Goal: Navigation & Orientation: Find specific page/section

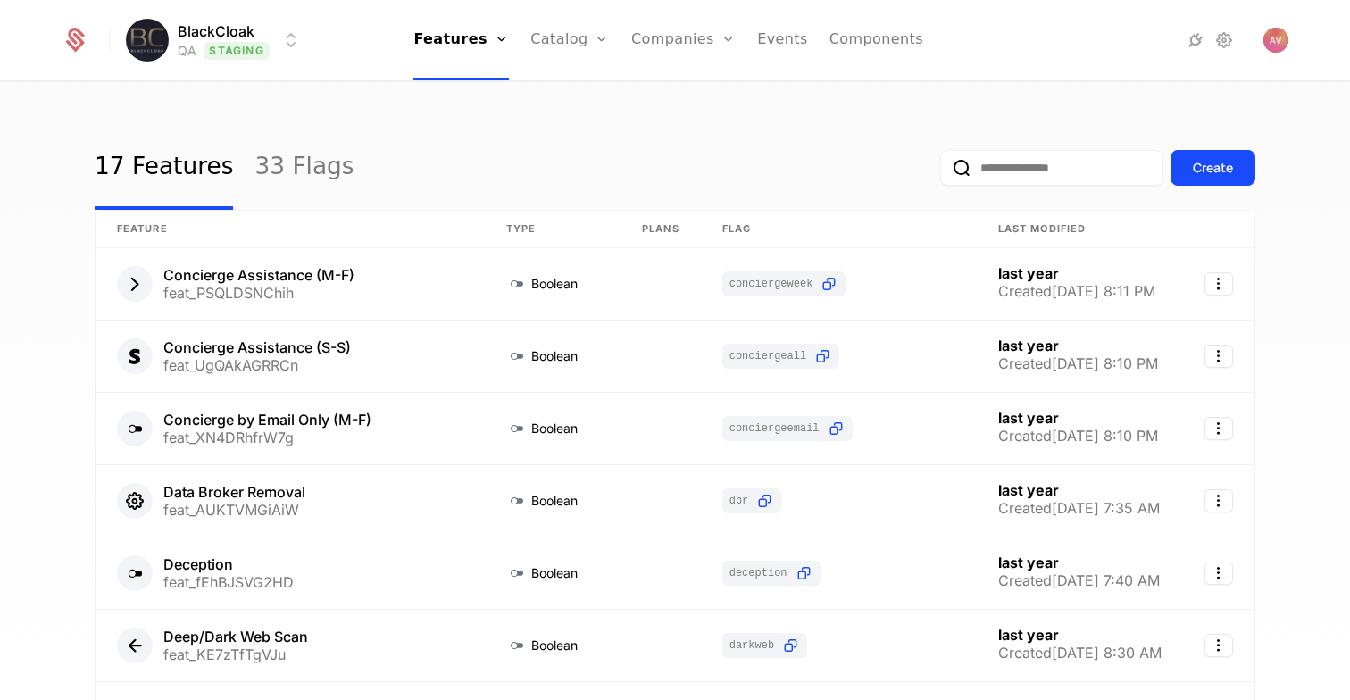
click at [261, 46] on html "BlackCloak QA Staging Features Features Flags Catalog Plans Add Ons Configurati…" at bounding box center [675, 350] width 1350 height 700
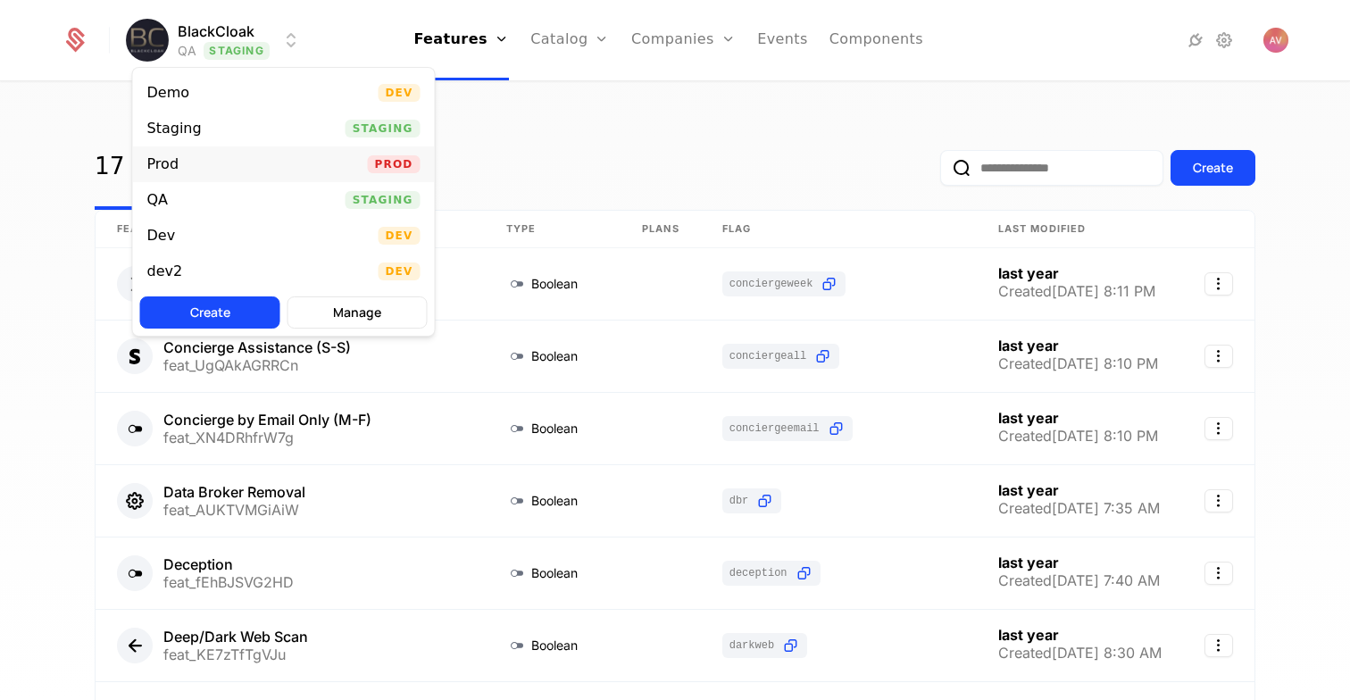
click at [262, 163] on div "Prod Prod" at bounding box center [284, 164] width 302 height 36
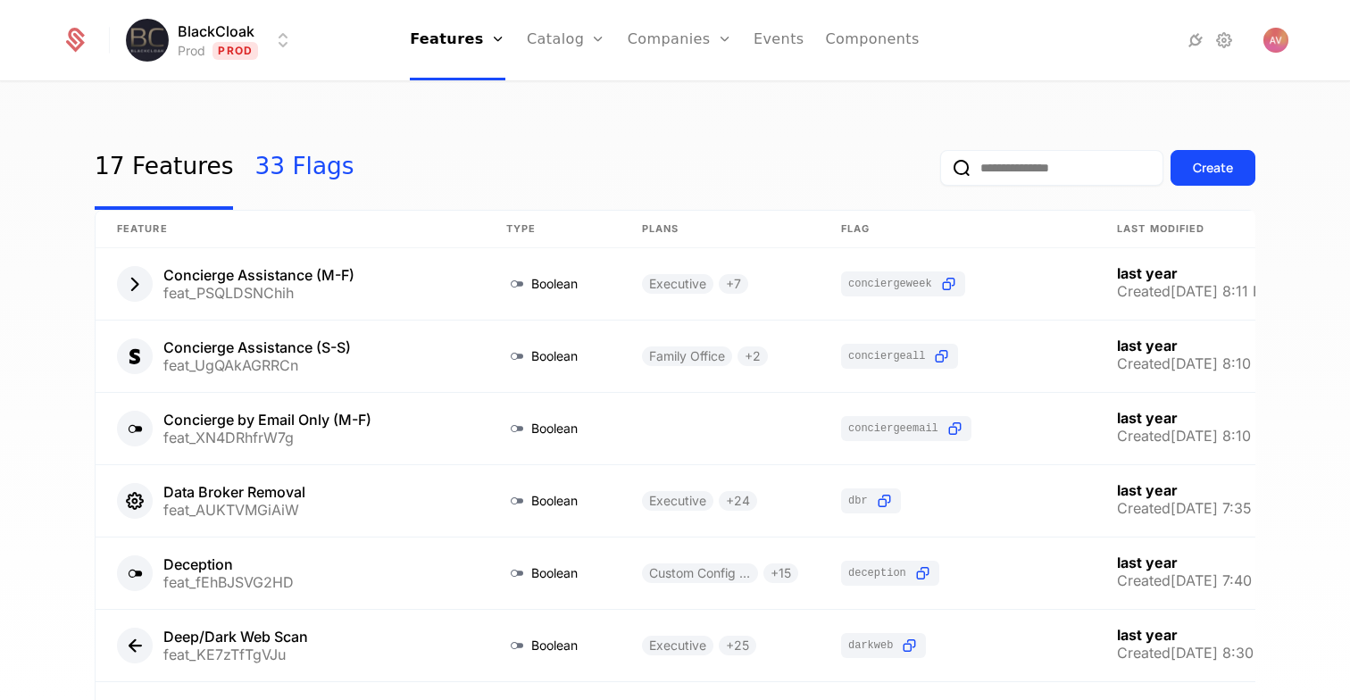
click at [287, 170] on link "33 Flags" at bounding box center [303, 168] width 99 height 84
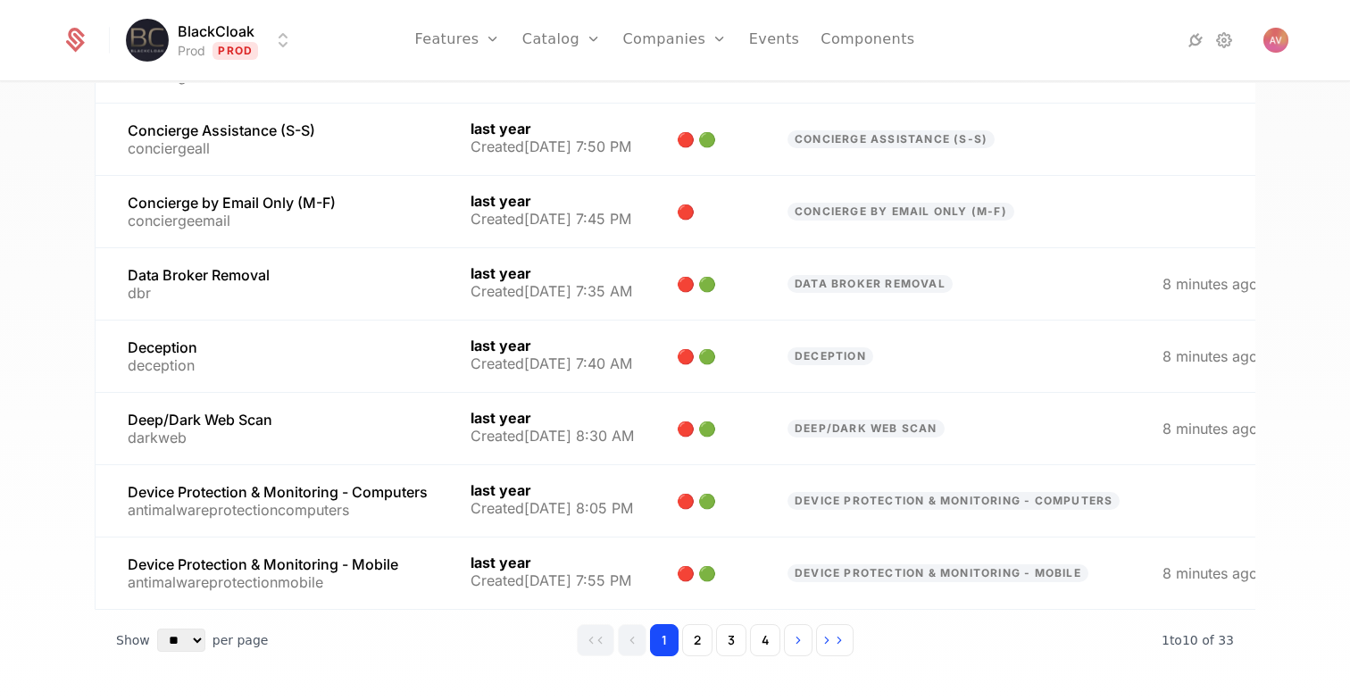
scroll to position [359, 0]
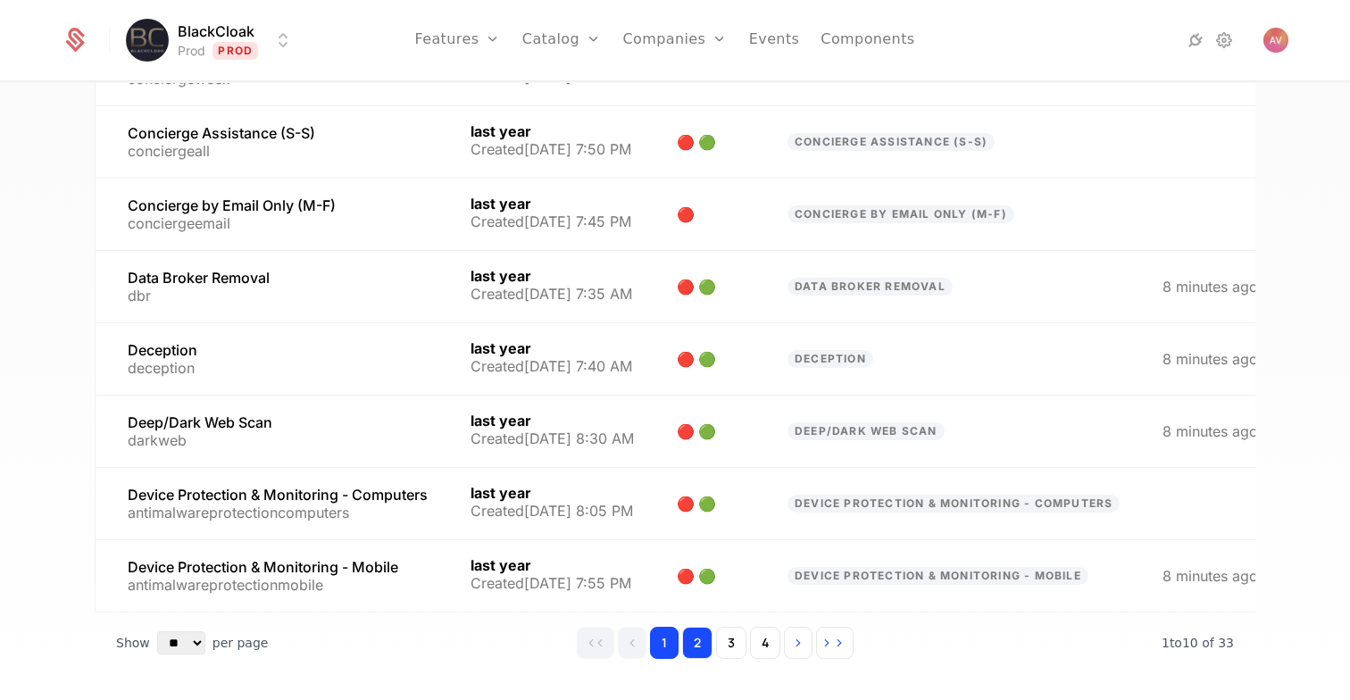
click at [690, 649] on button "2" at bounding box center [697, 643] width 30 height 32
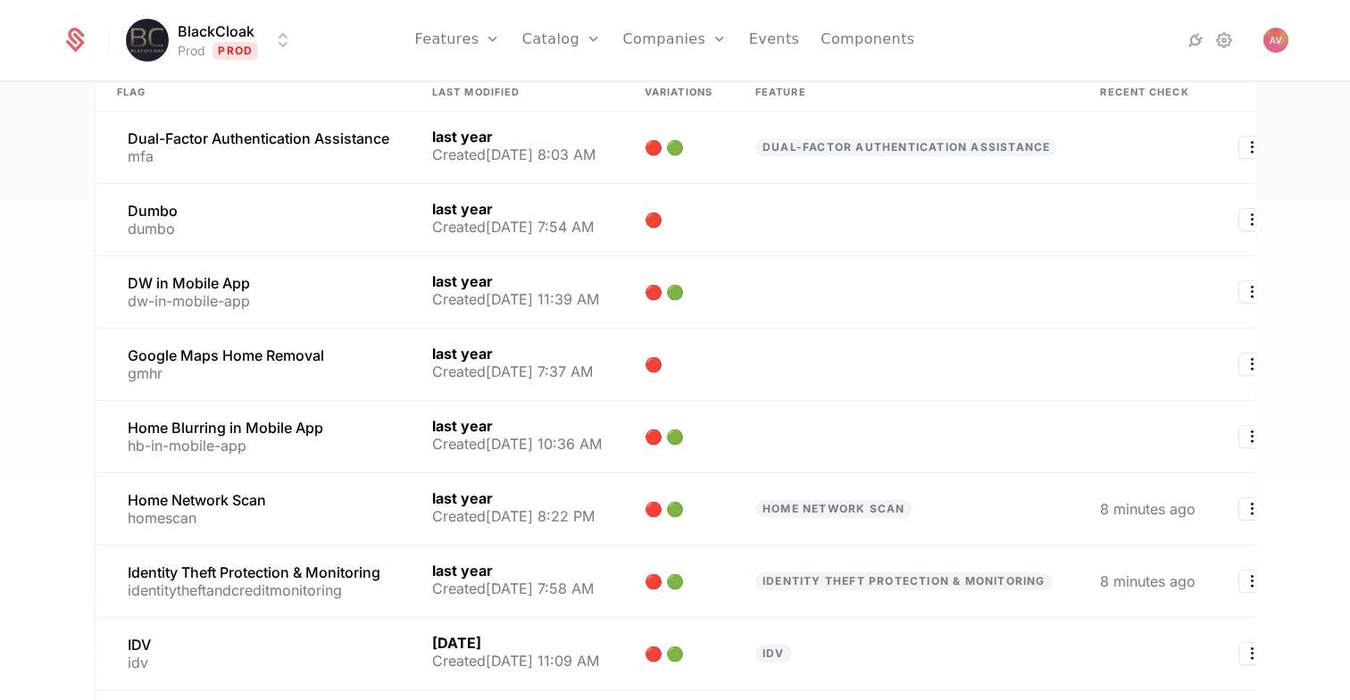
scroll to position [421, 0]
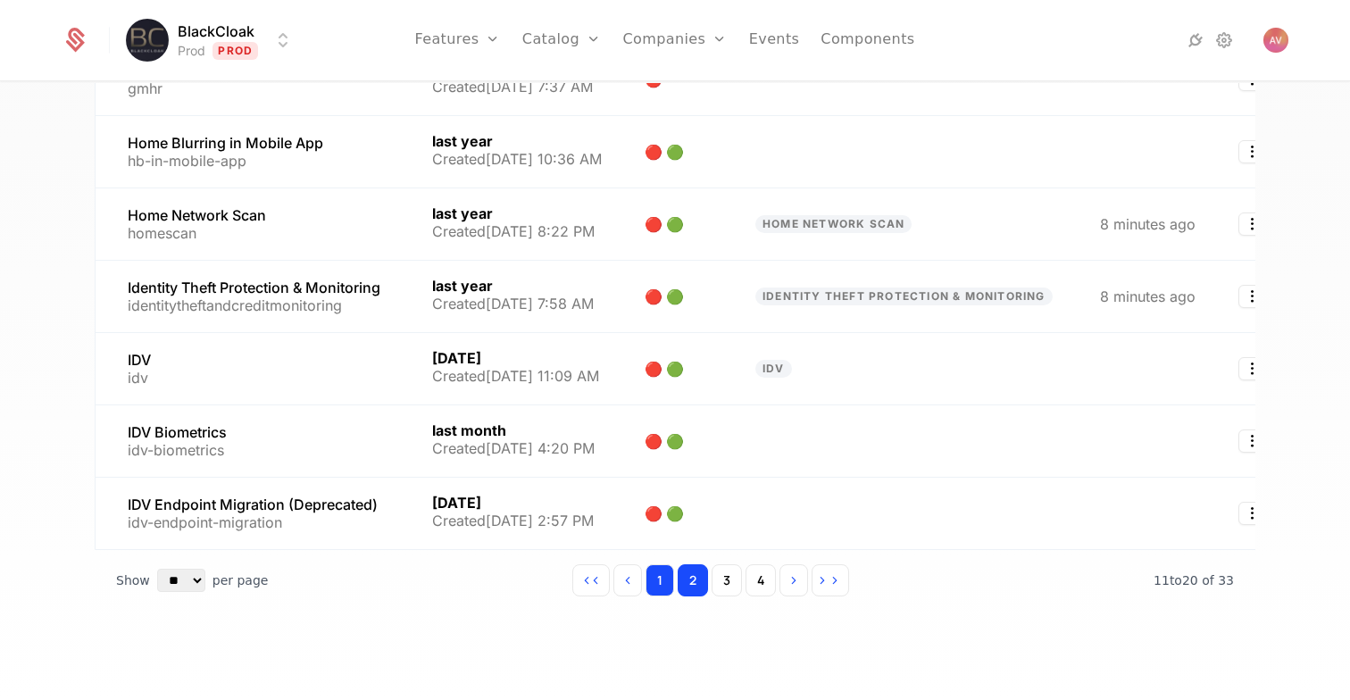
click at [665, 576] on button "1" at bounding box center [659, 580] width 29 height 32
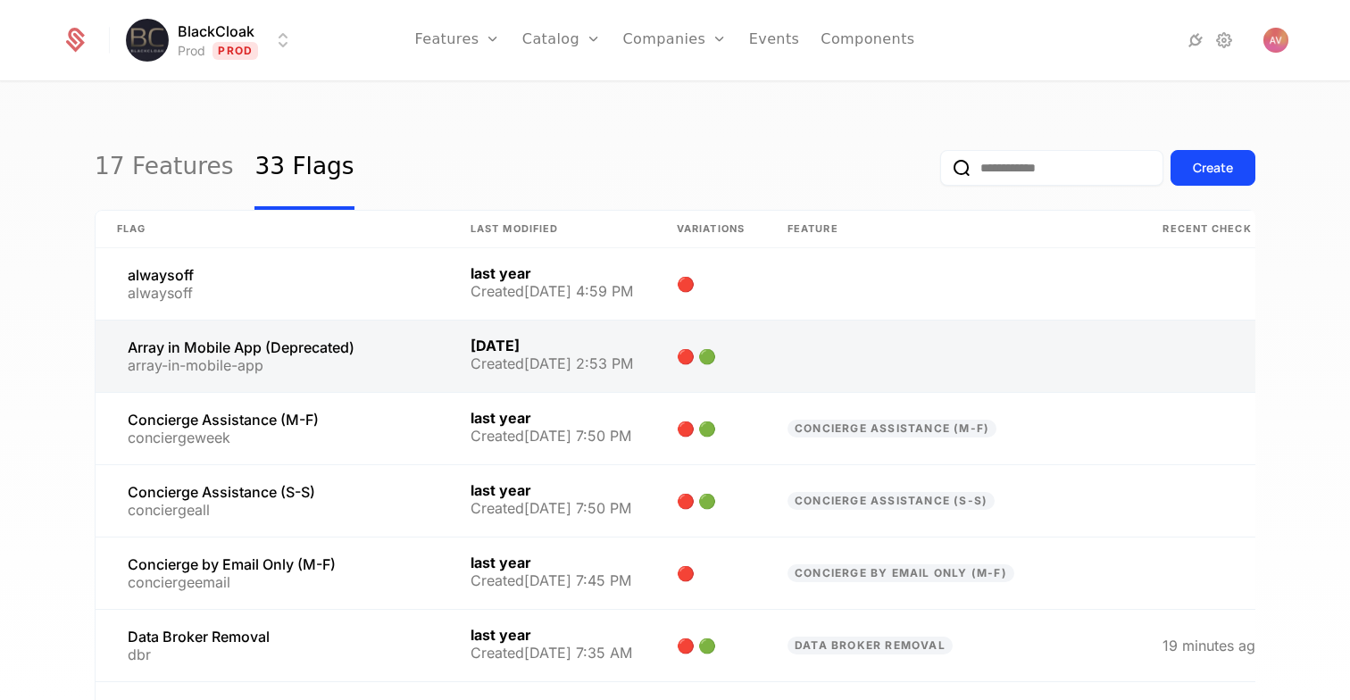
scroll to position [421, 0]
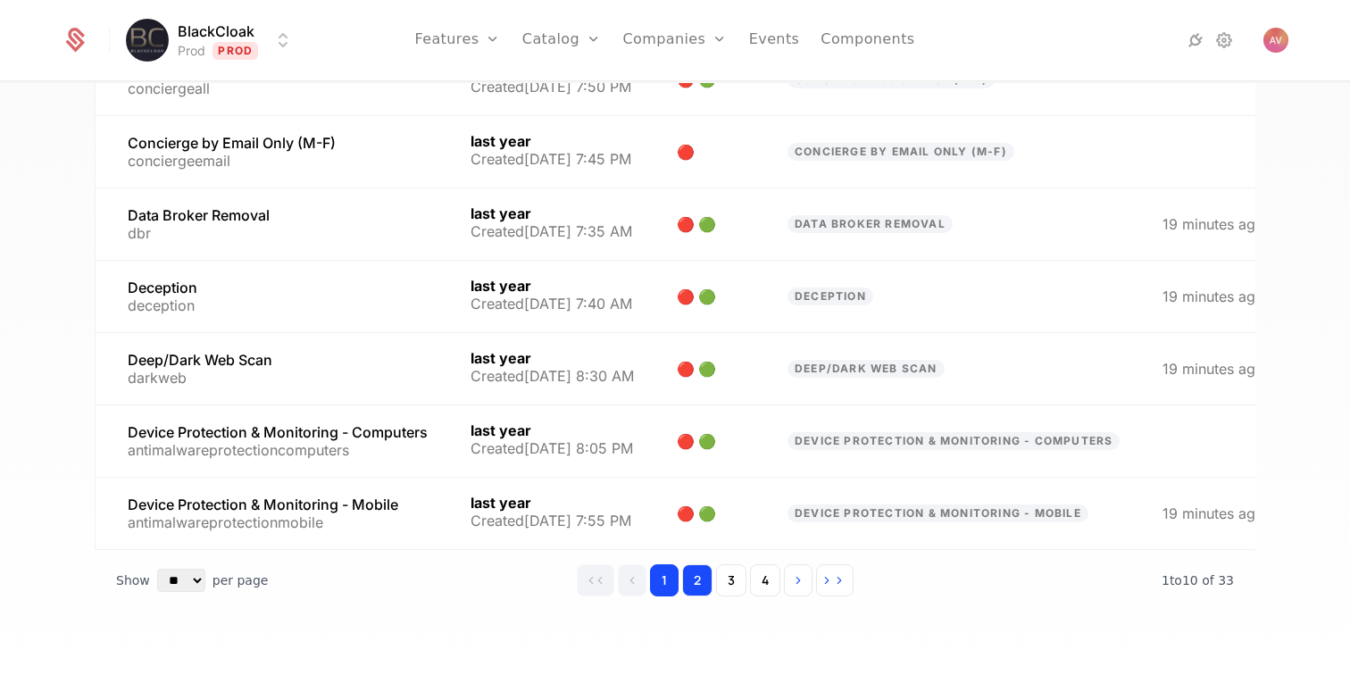
click at [690, 587] on button "2" at bounding box center [697, 580] width 30 height 32
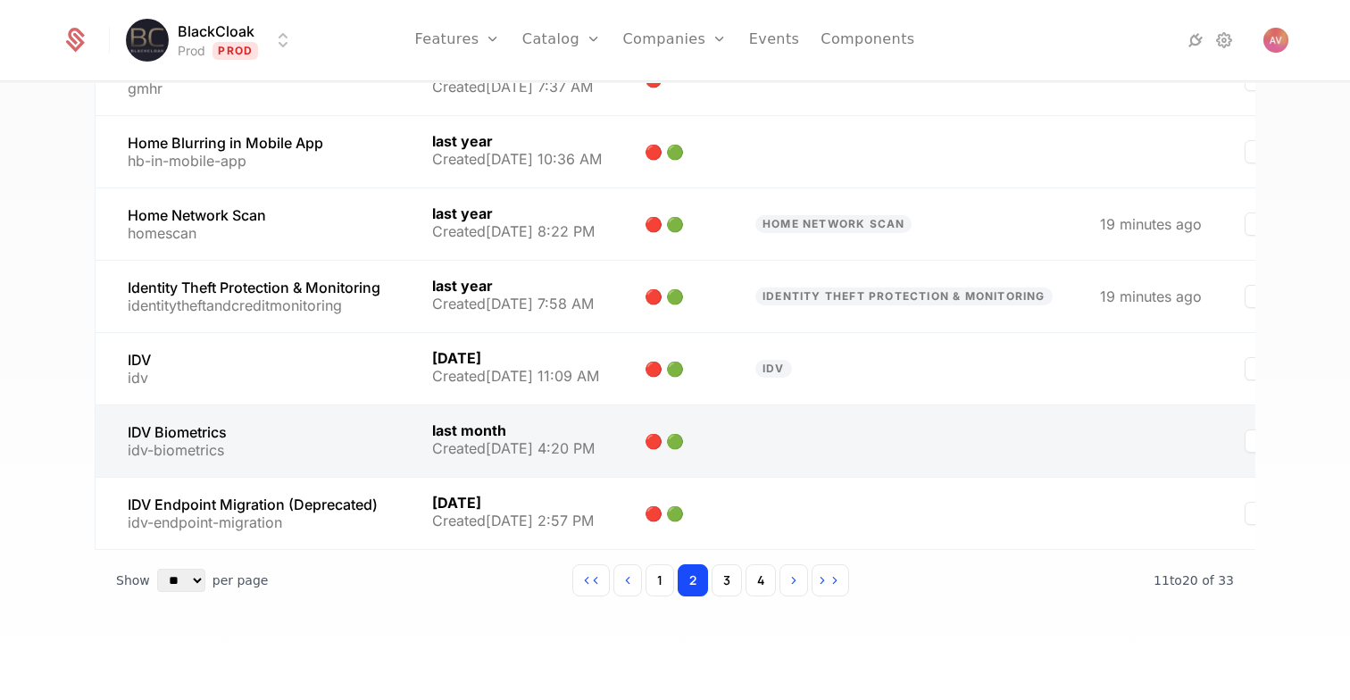
click at [464, 434] on link at bounding box center [517, 440] width 212 height 71
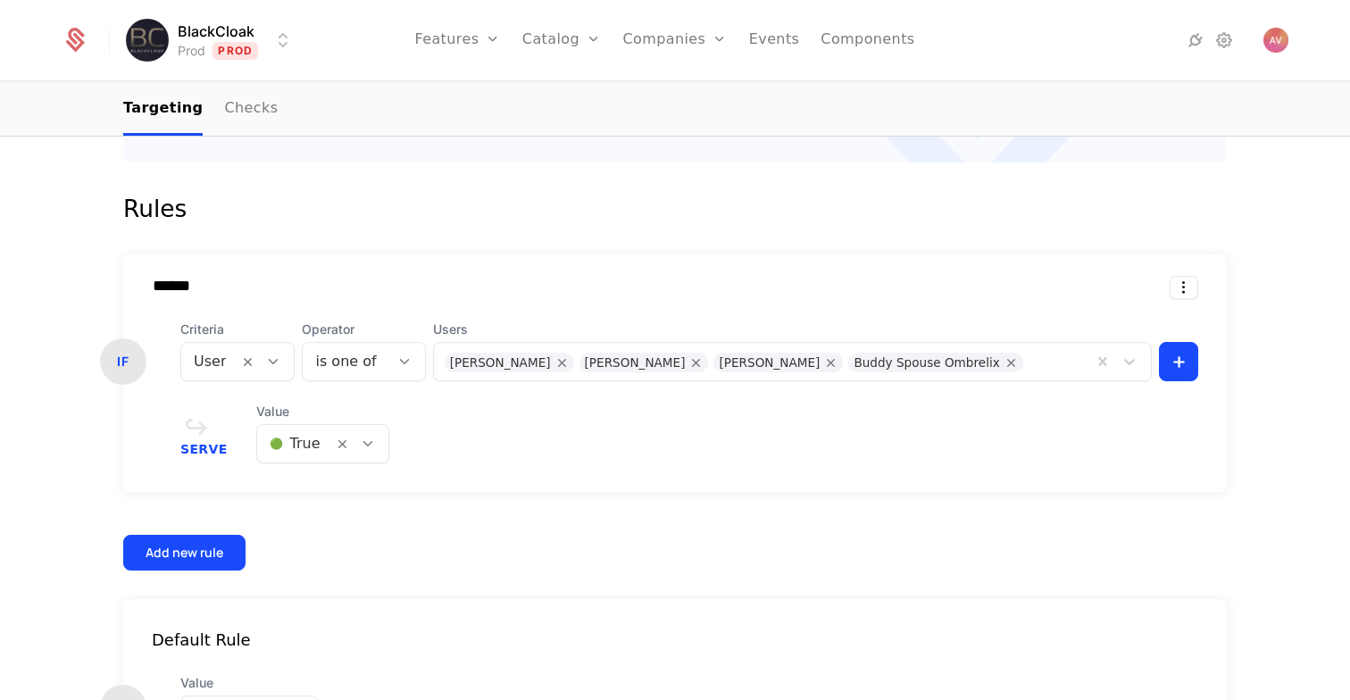
scroll to position [542, 0]
